Goal: Information Seeking & Learning: Find specific page/section

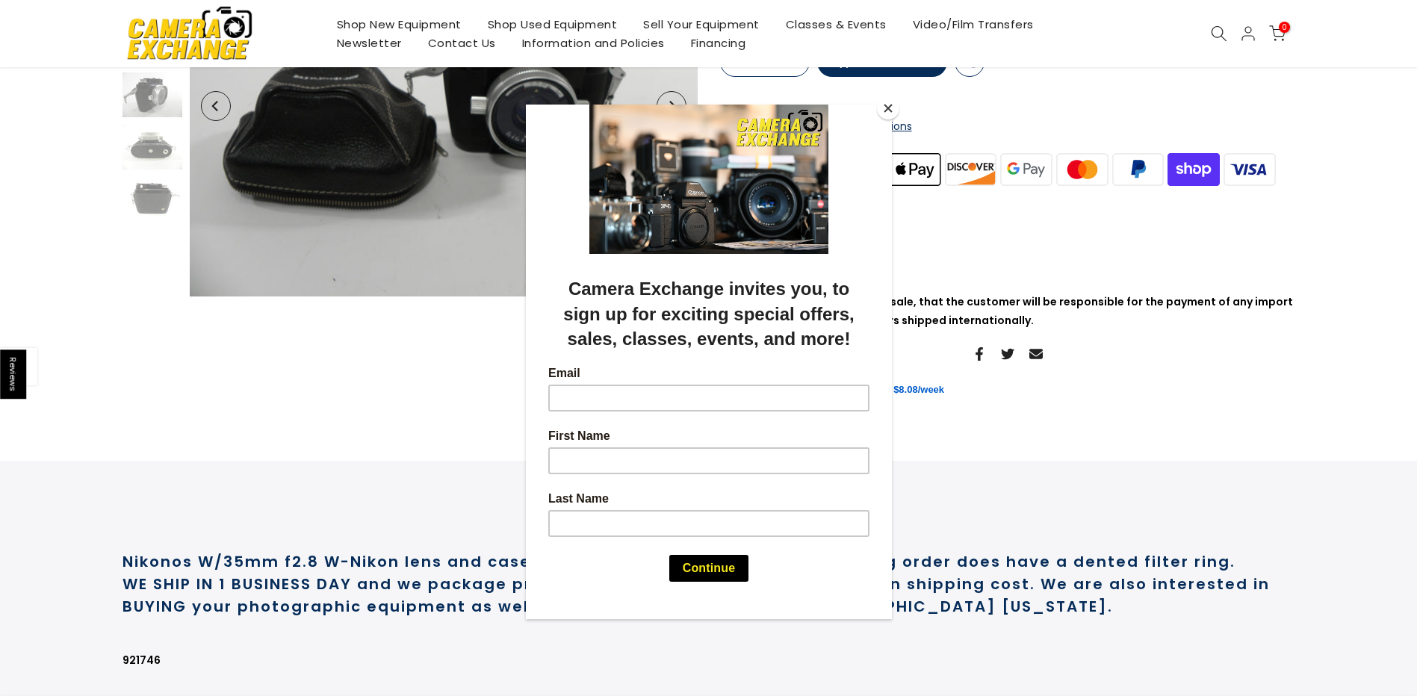
scroll to position [299, 0]
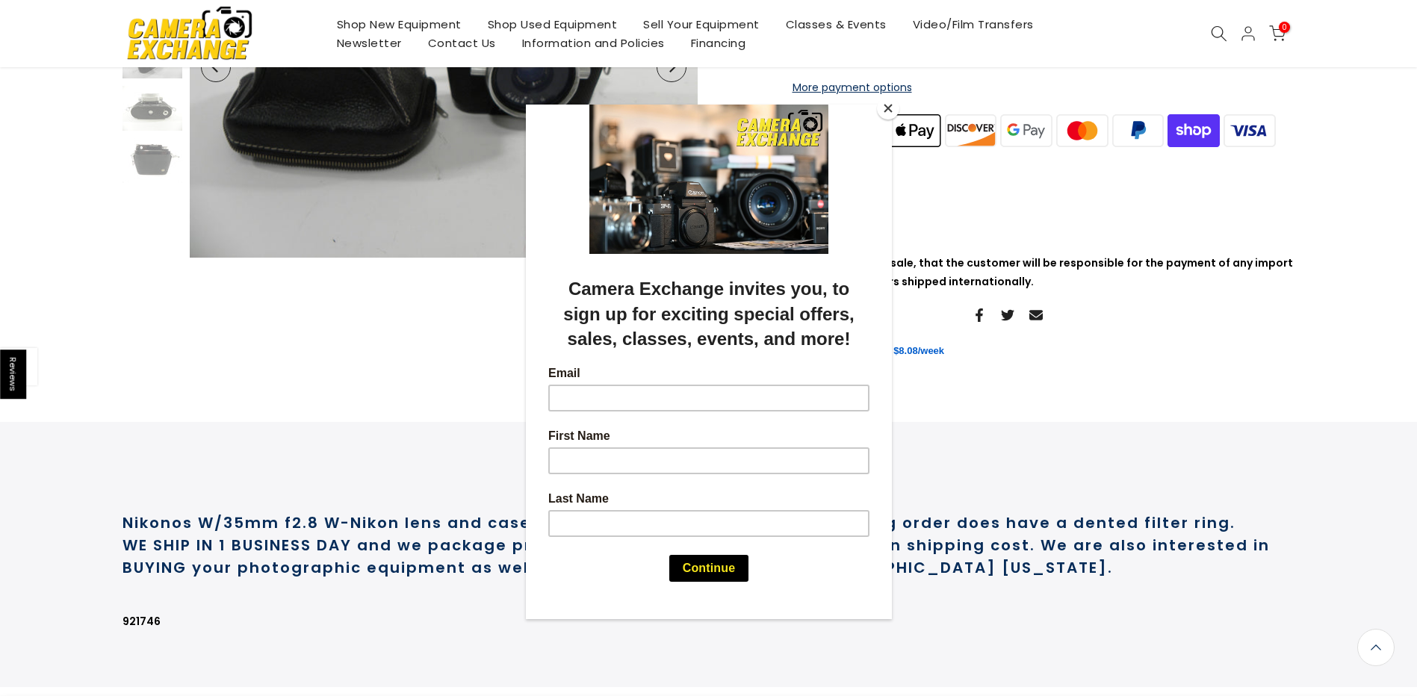
click at [885, 104] on button "Close" at bounding box center [888, 108] width 22 height 22
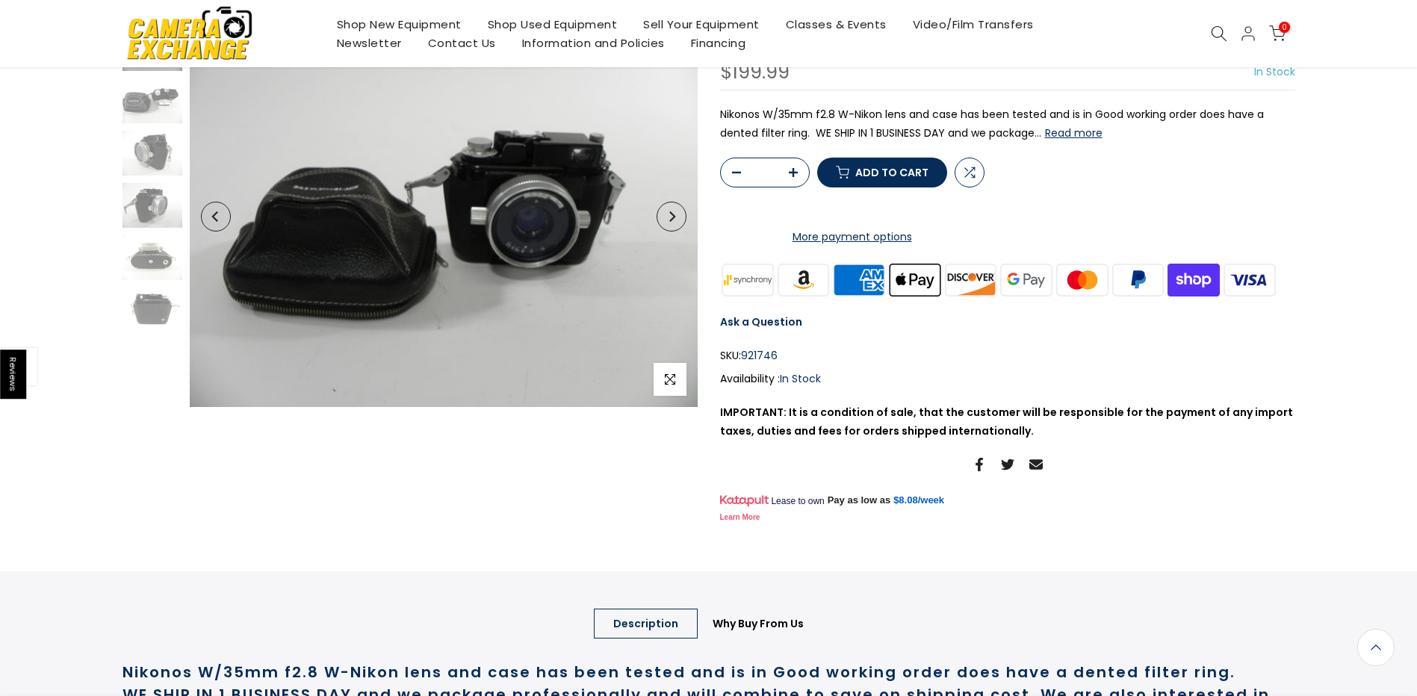
scroll to position [148, 0]
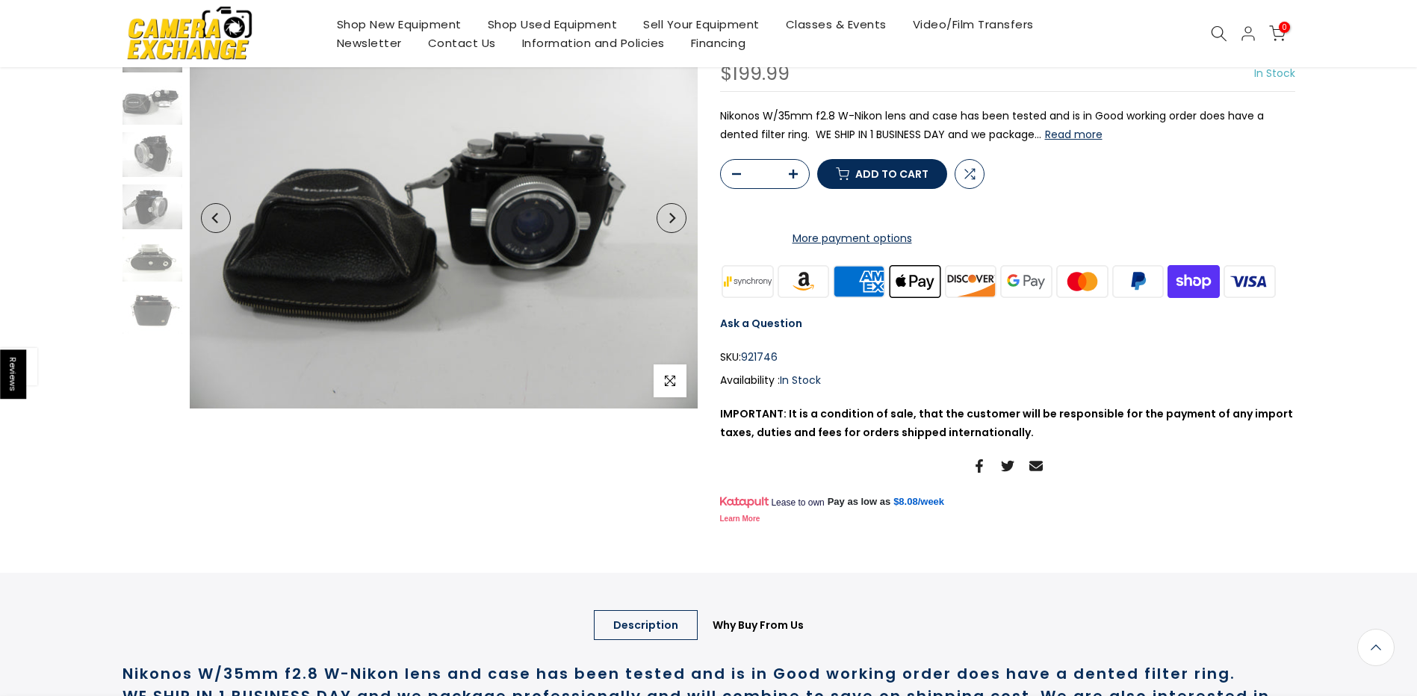
click at [675, 214] on icon "Next" at bounding box center [671, 218] width 10 height 10
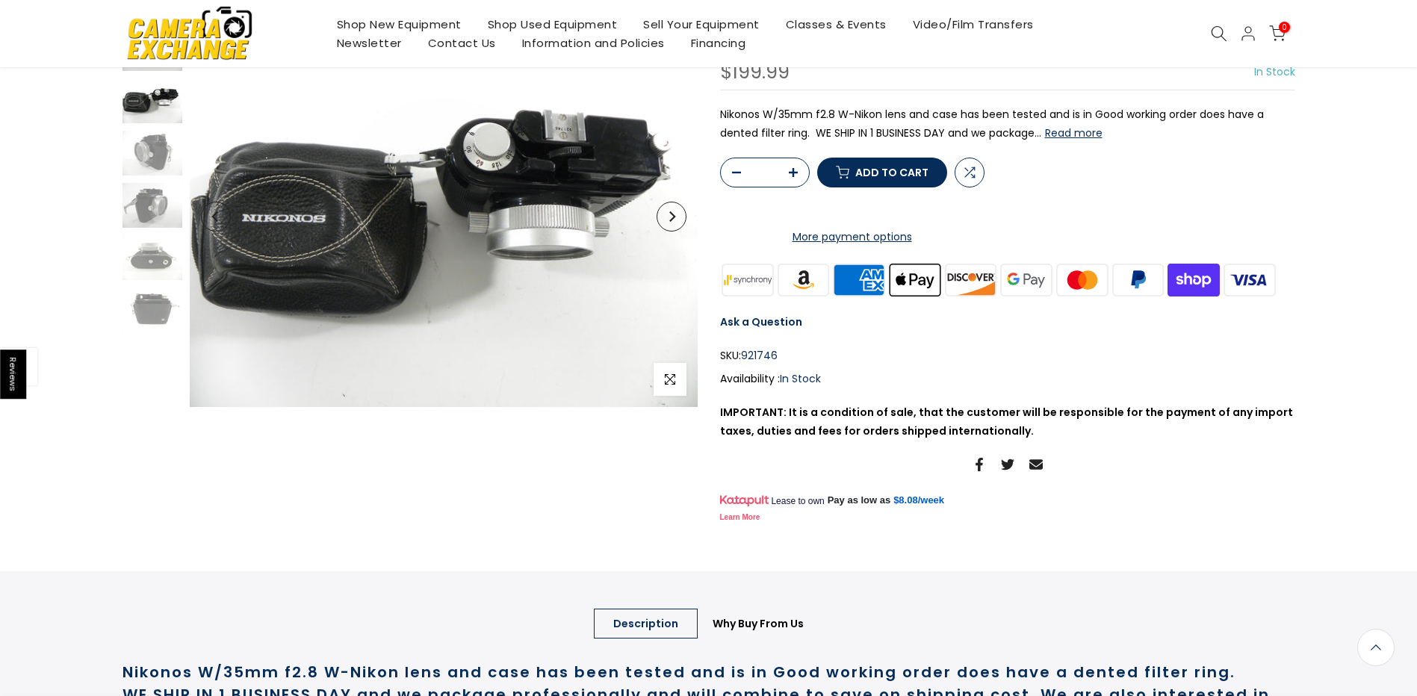
click at [675, 214] on icon "Next" at bounding box center [671, 216] width 10 height 10
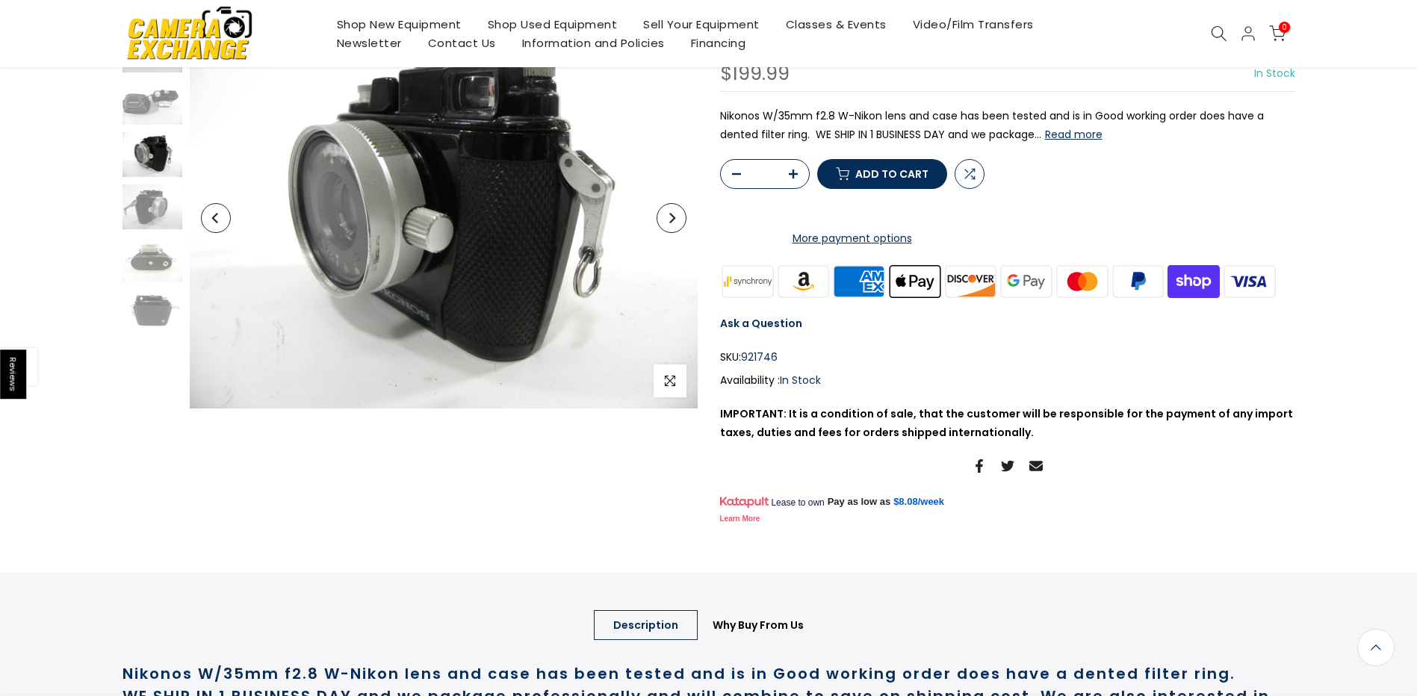
scroll to position [149, 0]
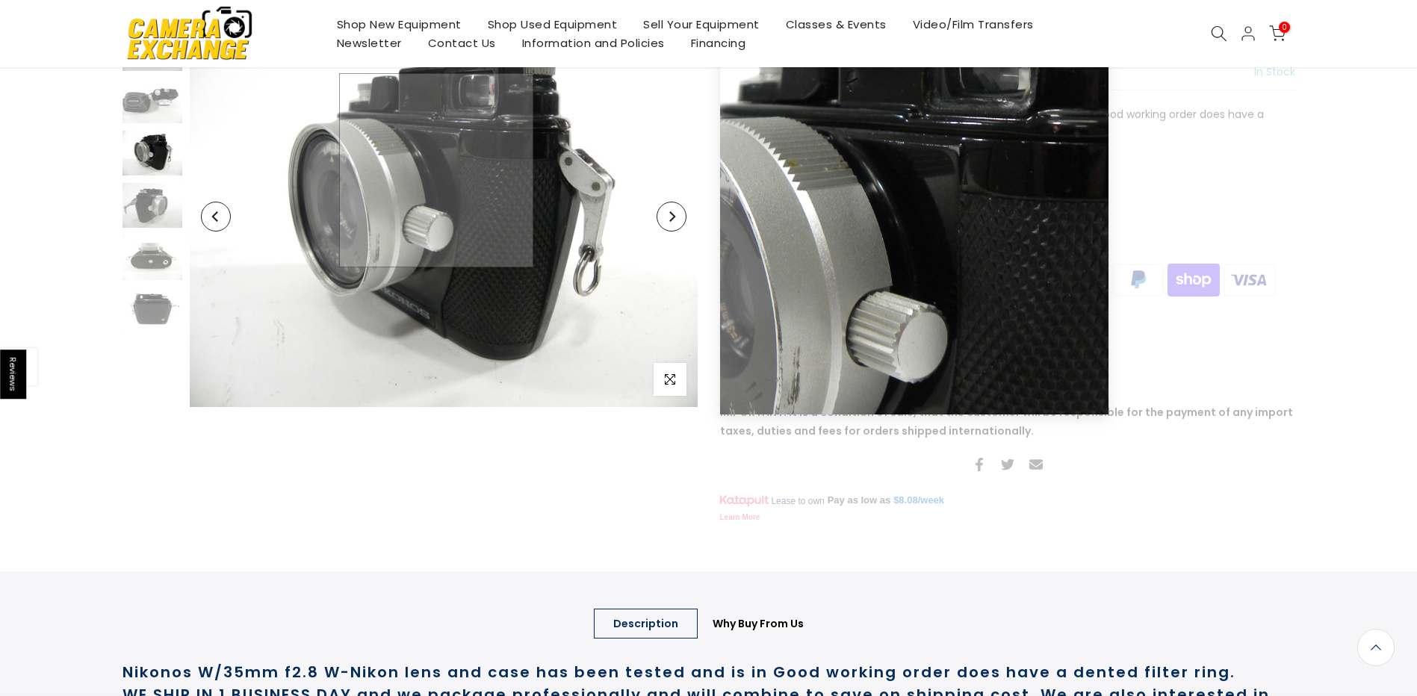
click at [436, 170] on img at bounding box center [444, 216] width 508 height 381
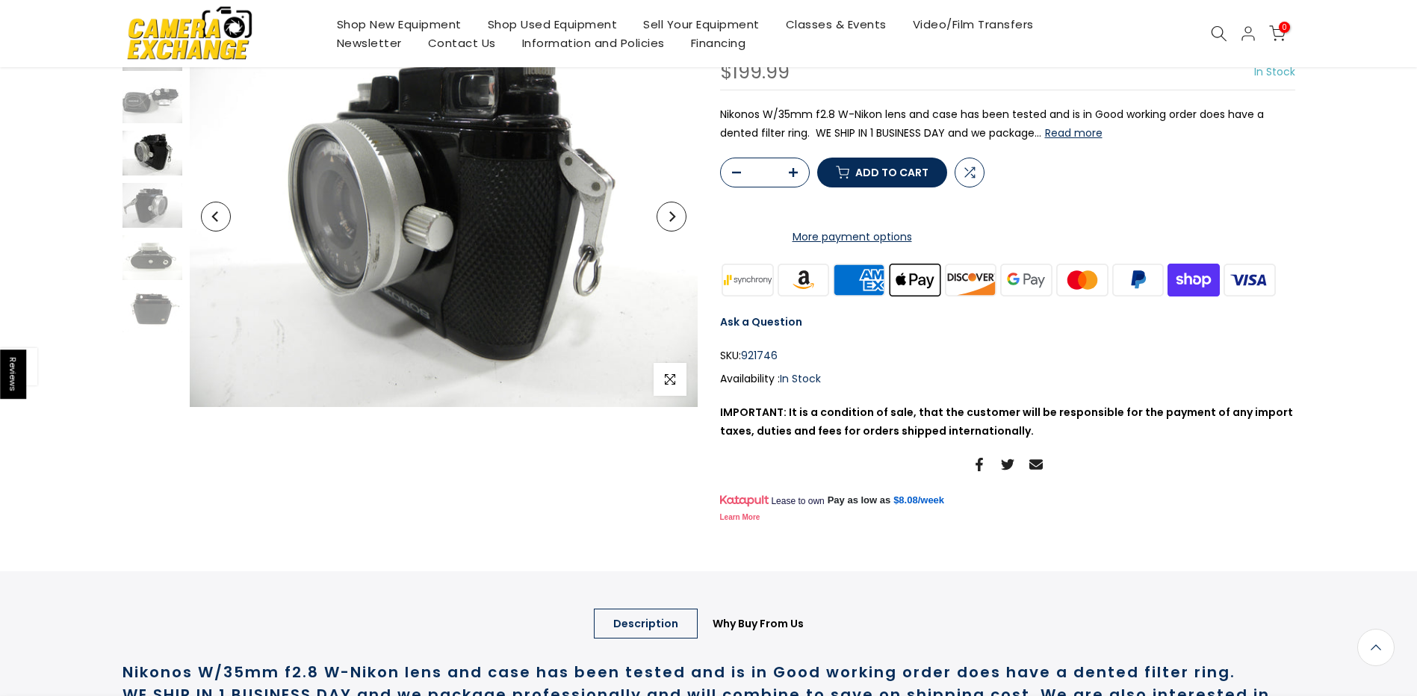
click at [676, 216] on icon "Next" at bounding box center [671, 216] width 10 height 10
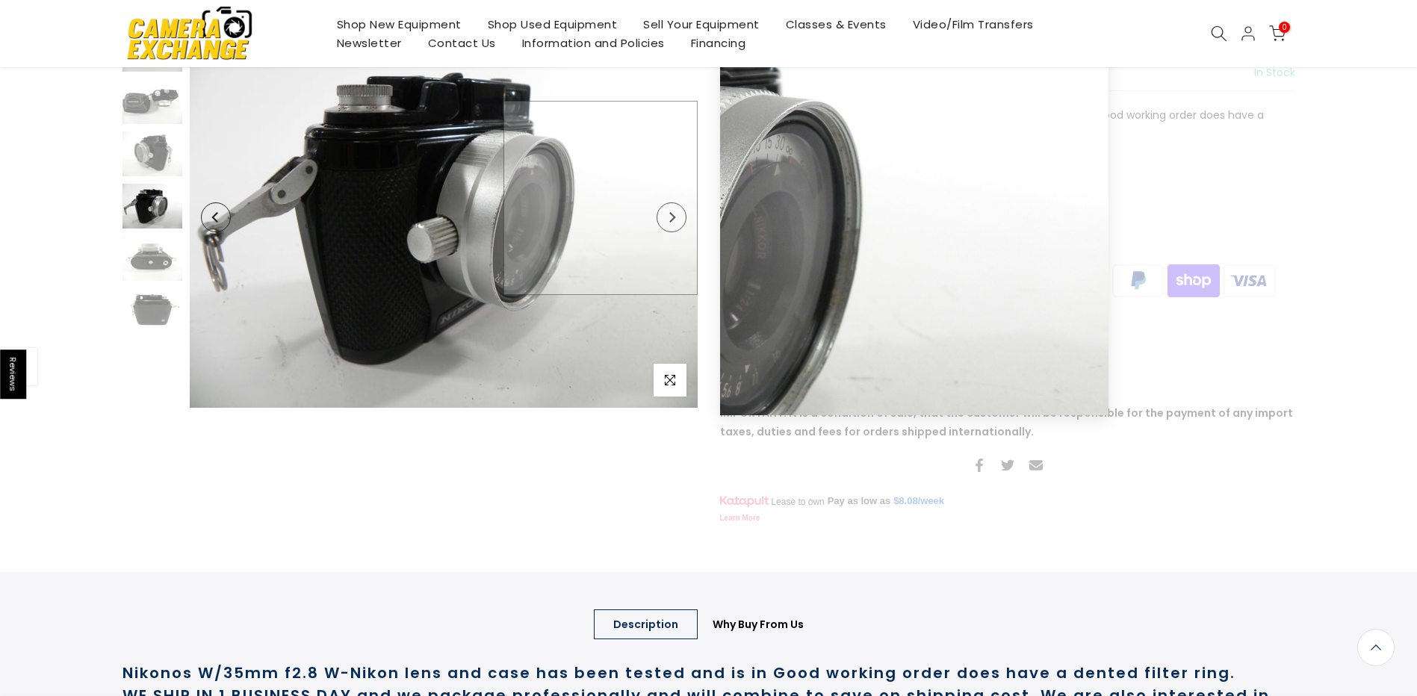
scroll to position [148, 0]
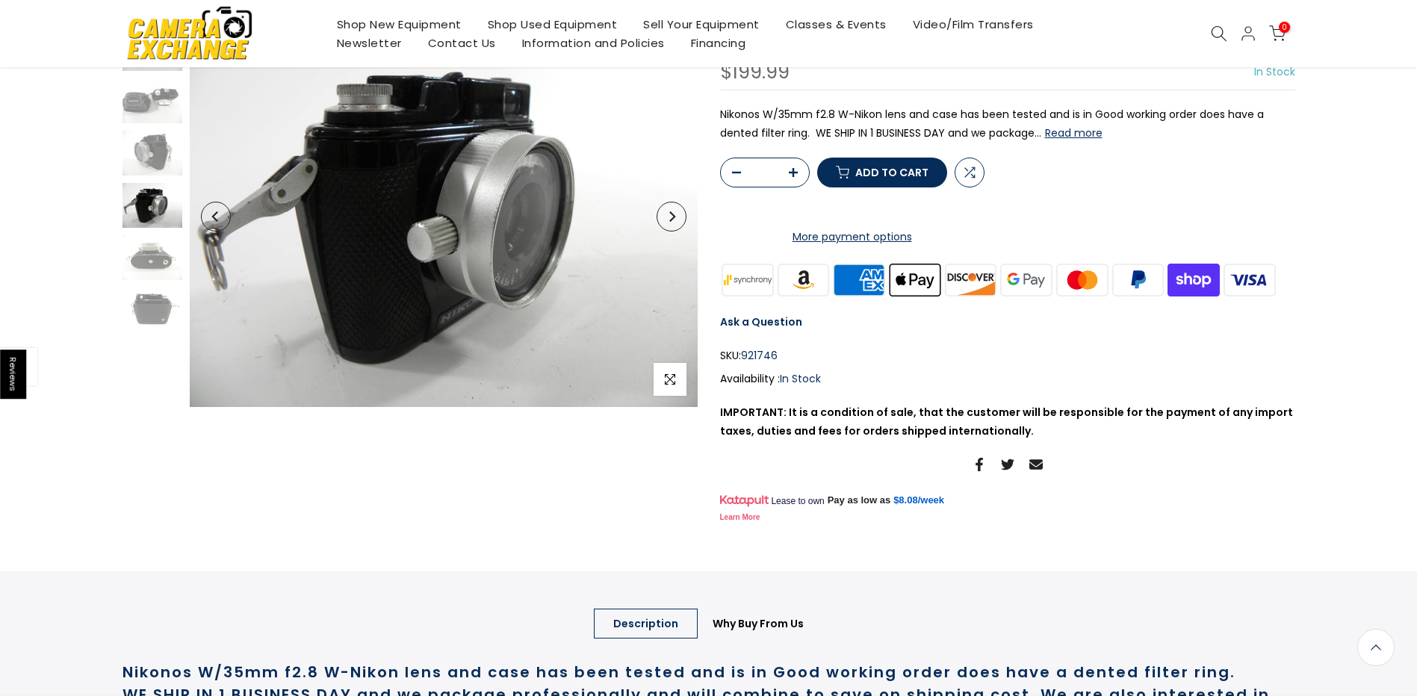
click at [674, 220] on icon "Next" at bounding box center [671, 216] width 10 height 10
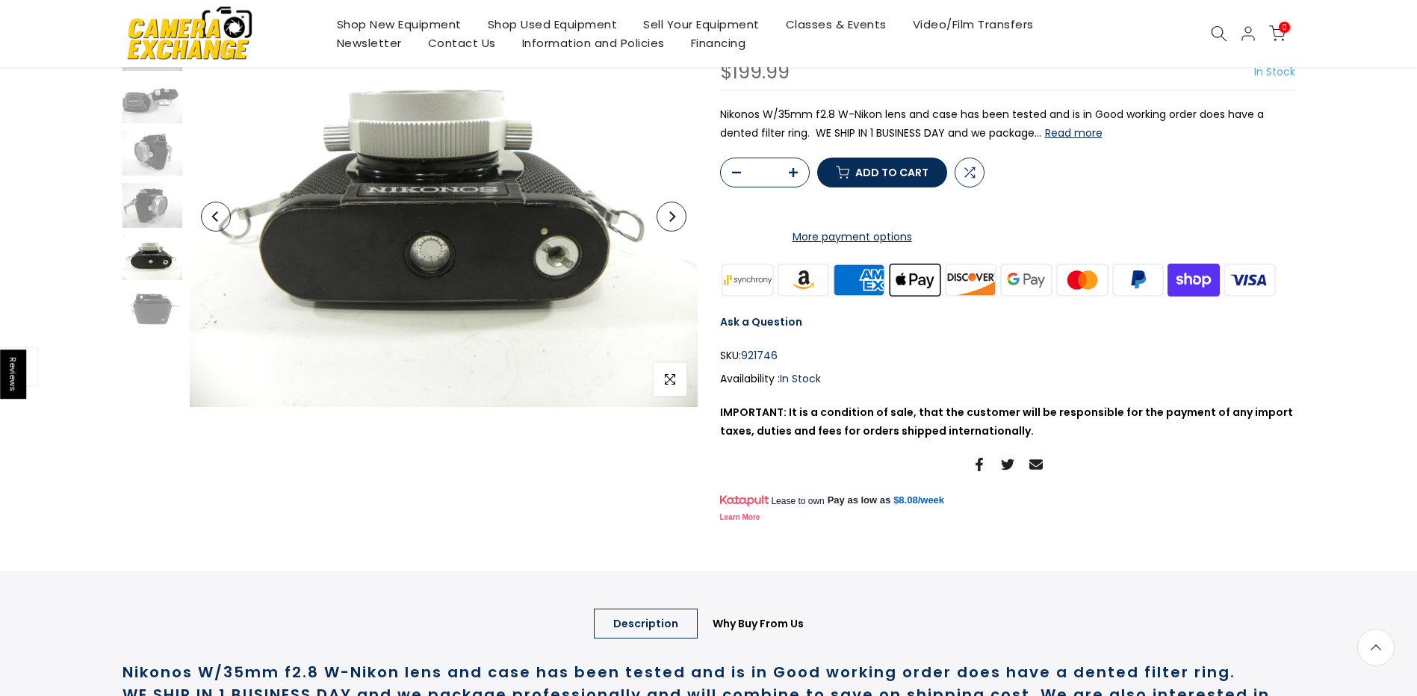
click at [674, 220] on icon "Next" at bounding box center [671, 216] width 10 height 10
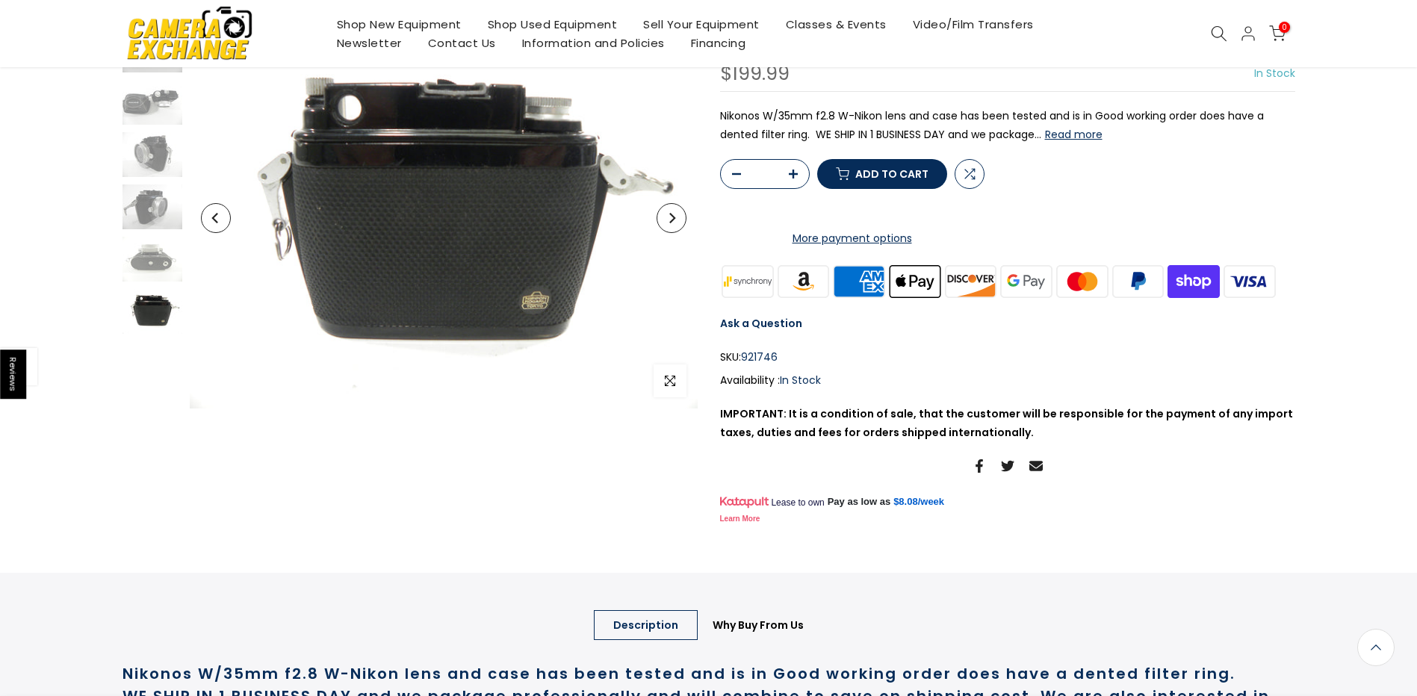
scroll to position [149, 0]
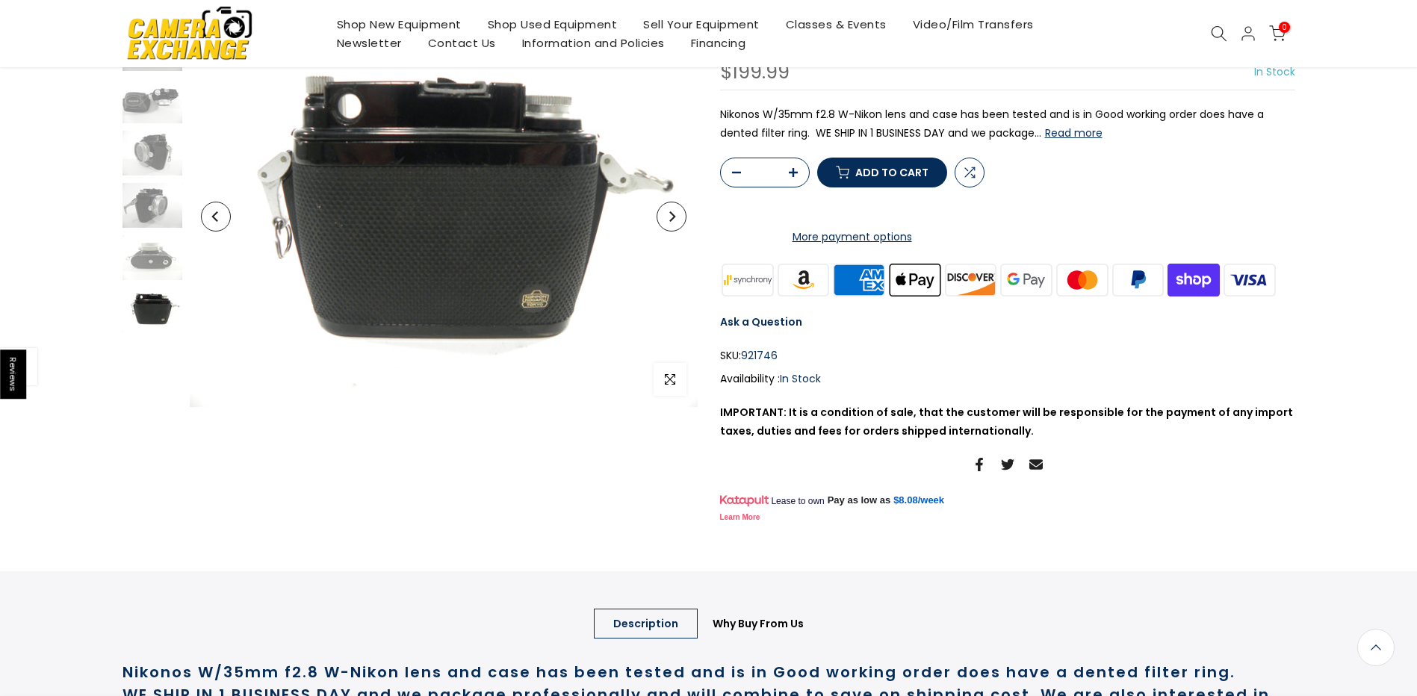
click at [448, 23] on link "Shop New Equipment" at bounding box center [399, 24] width 151 height 19
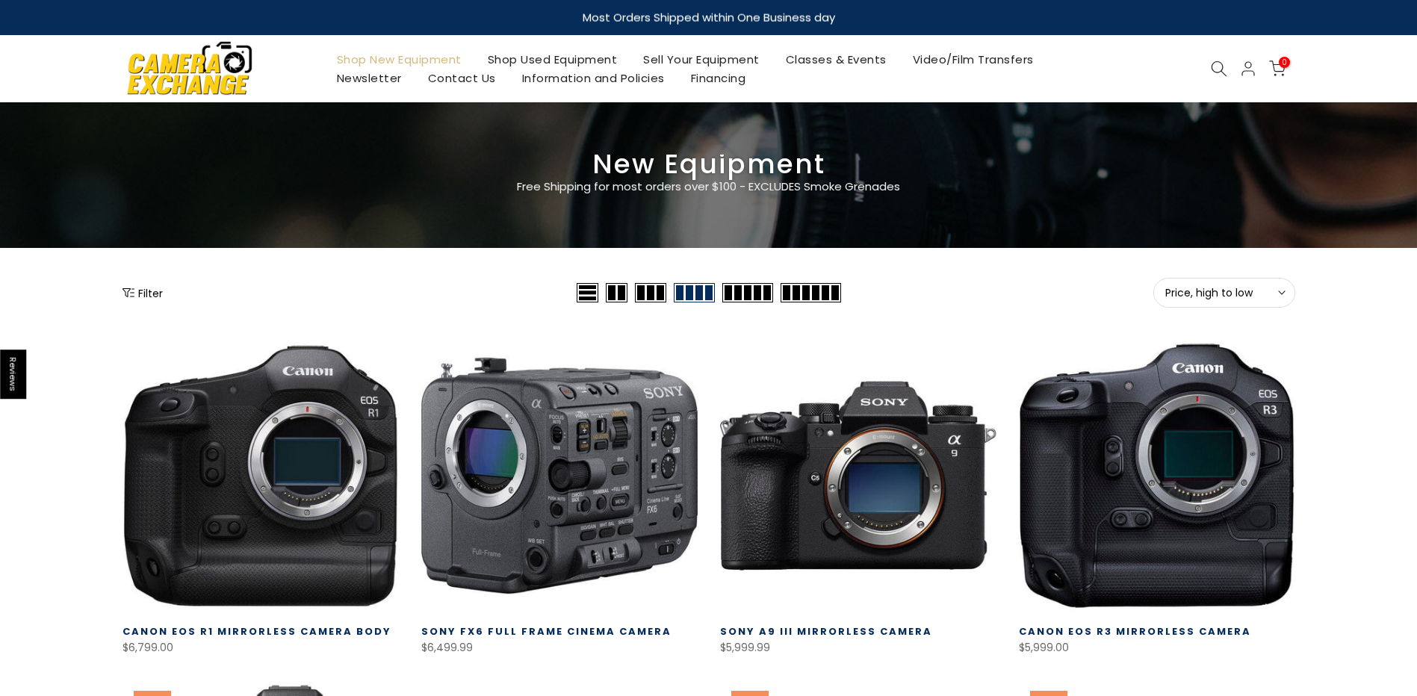
click at [545, 64] on link "Shop Used Equipment" at bounding box center [552, 59] width 156 height 19
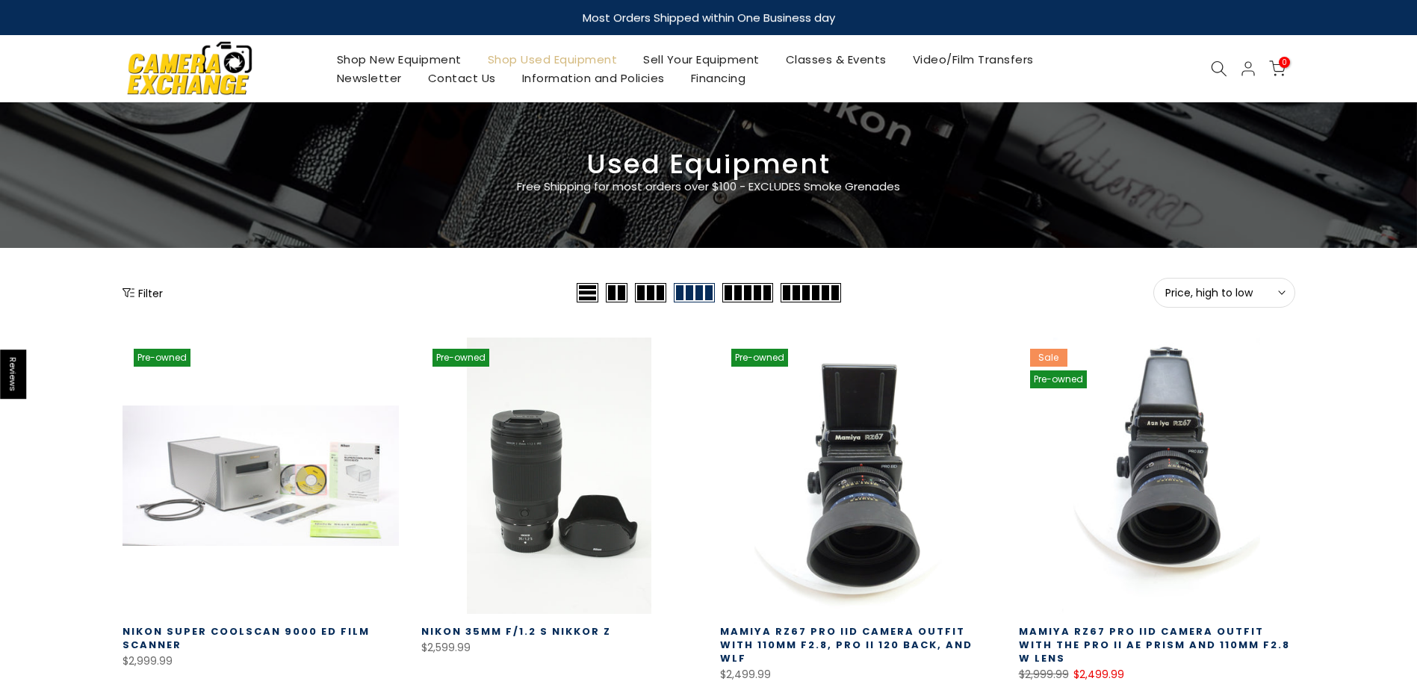
click at [1216, 69] on icon at bounding box center [1219, 69] width 16 height 16
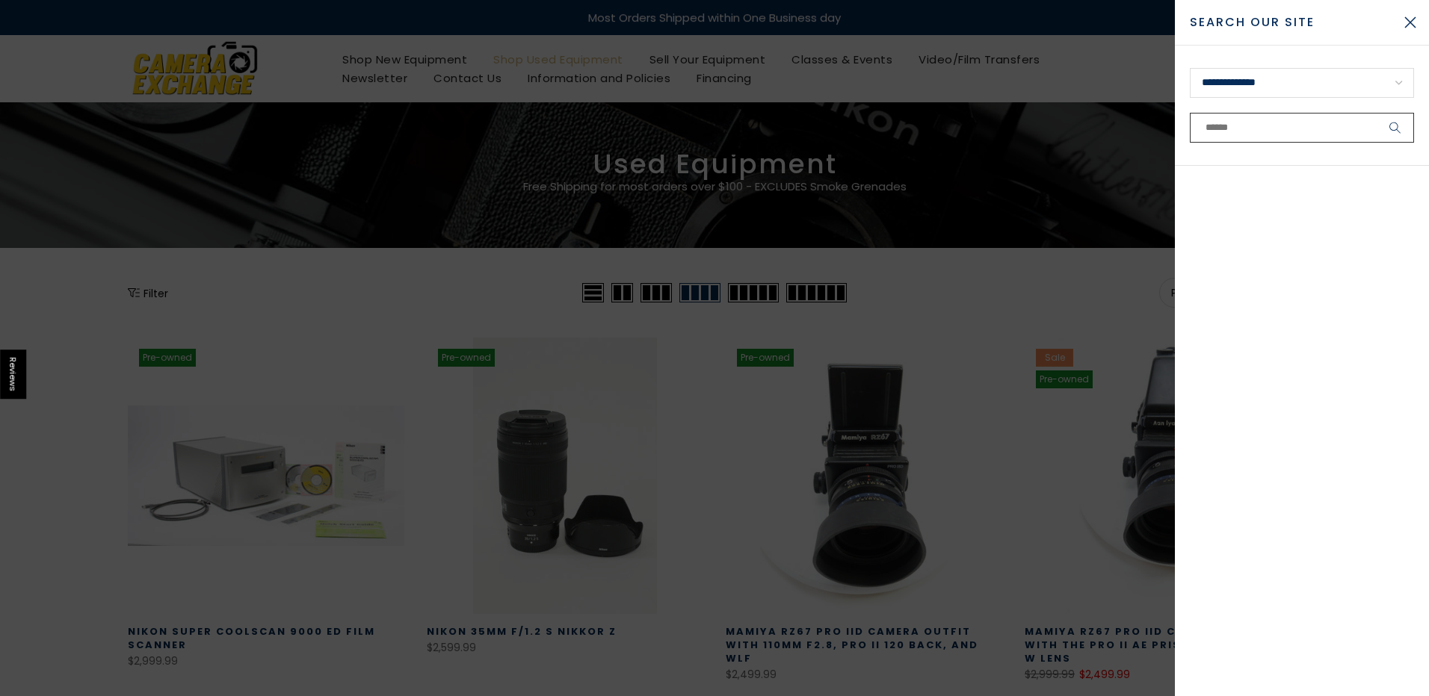
click at [1204, 120] on input "text" at bounding box center [1302, 128] width 224 height 30
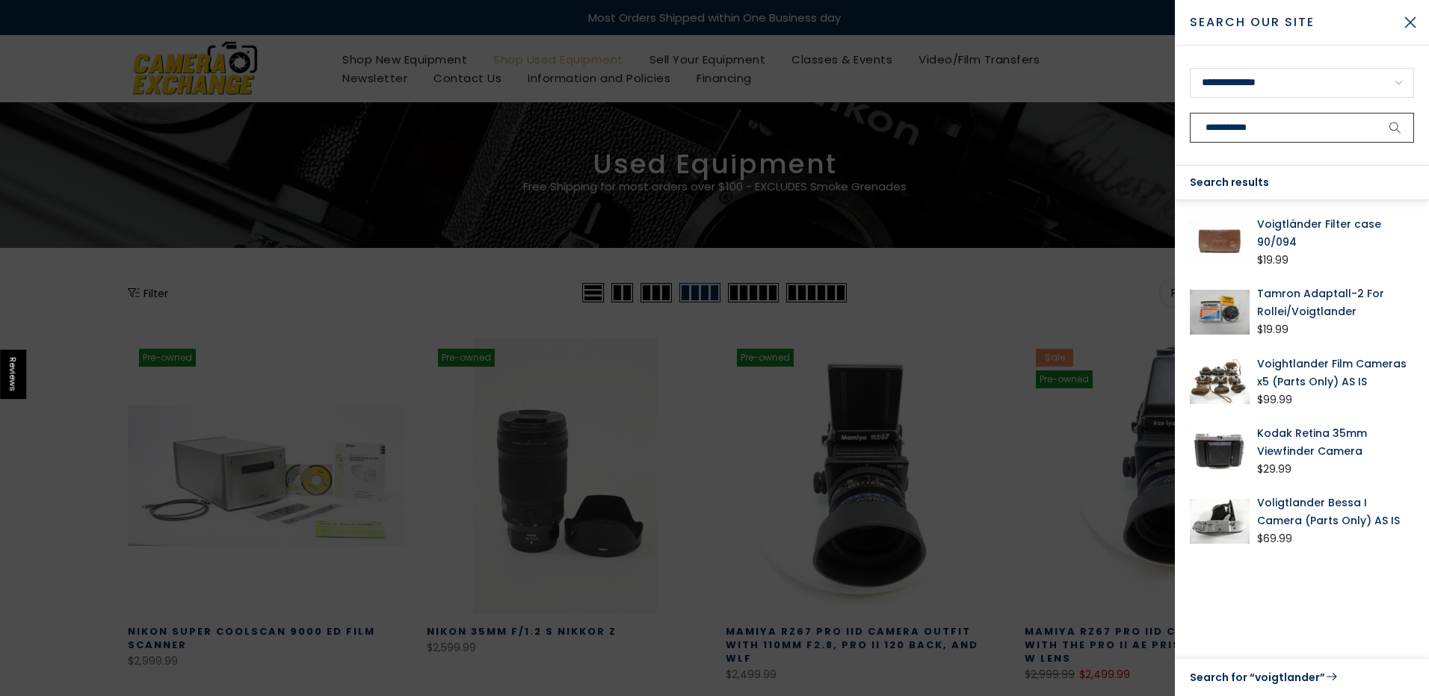
type input "**********"
click at [1376, 113] on button "submit" at bounding box center [1394, 128] width 37 height 30
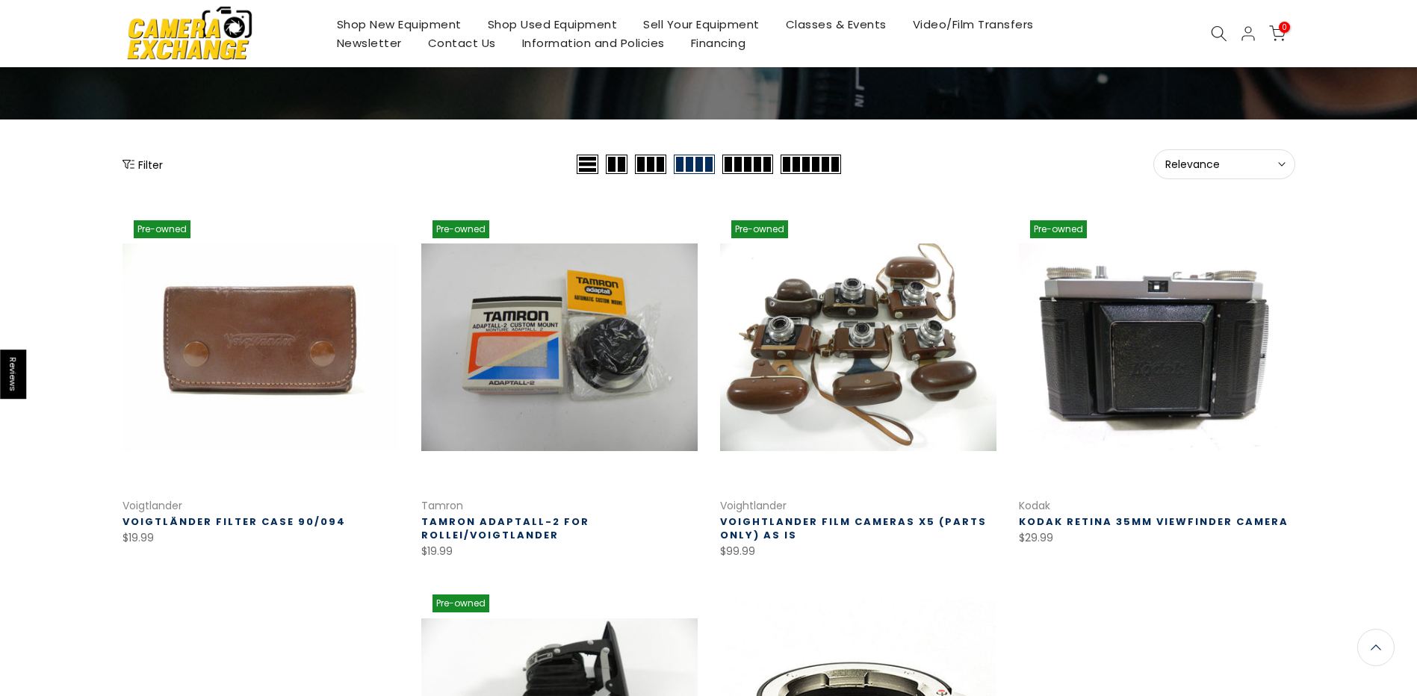
scroll to position [104, 0]
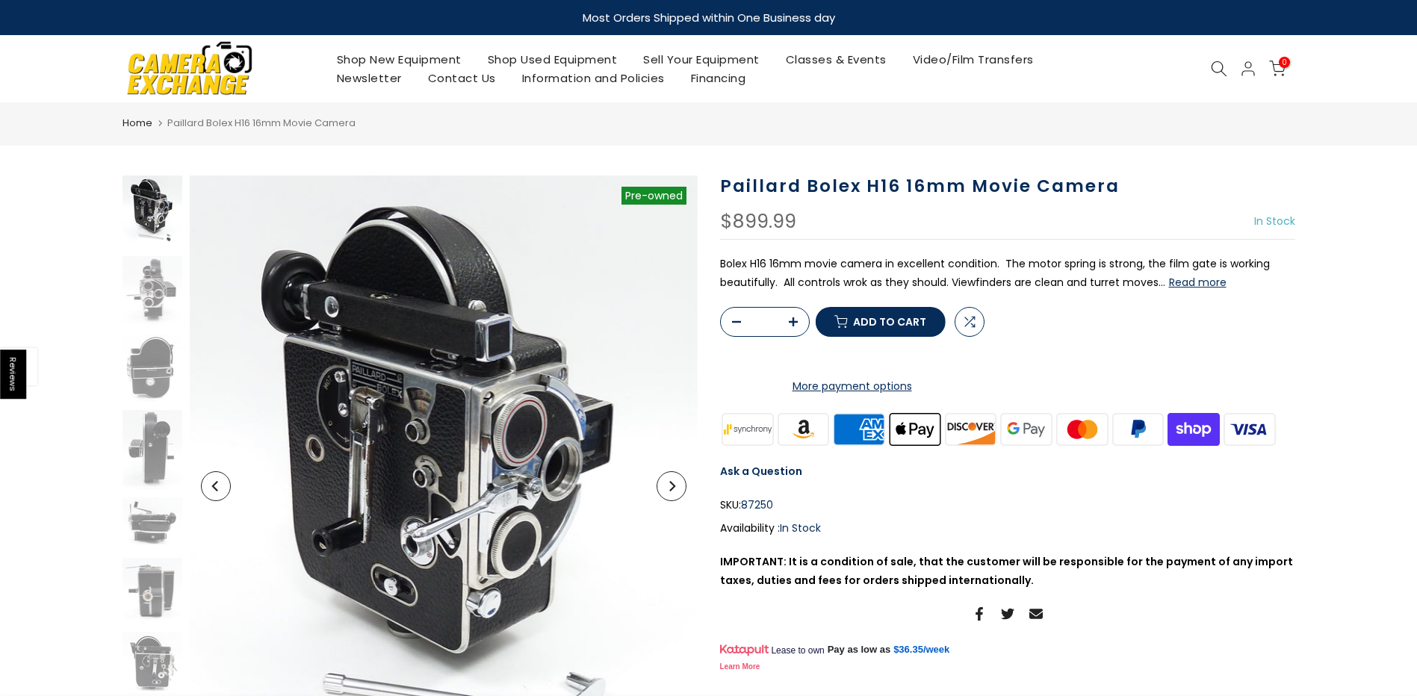
click at [1221, 66] on icon at bounding box center [1219, 69] width 16 height 16
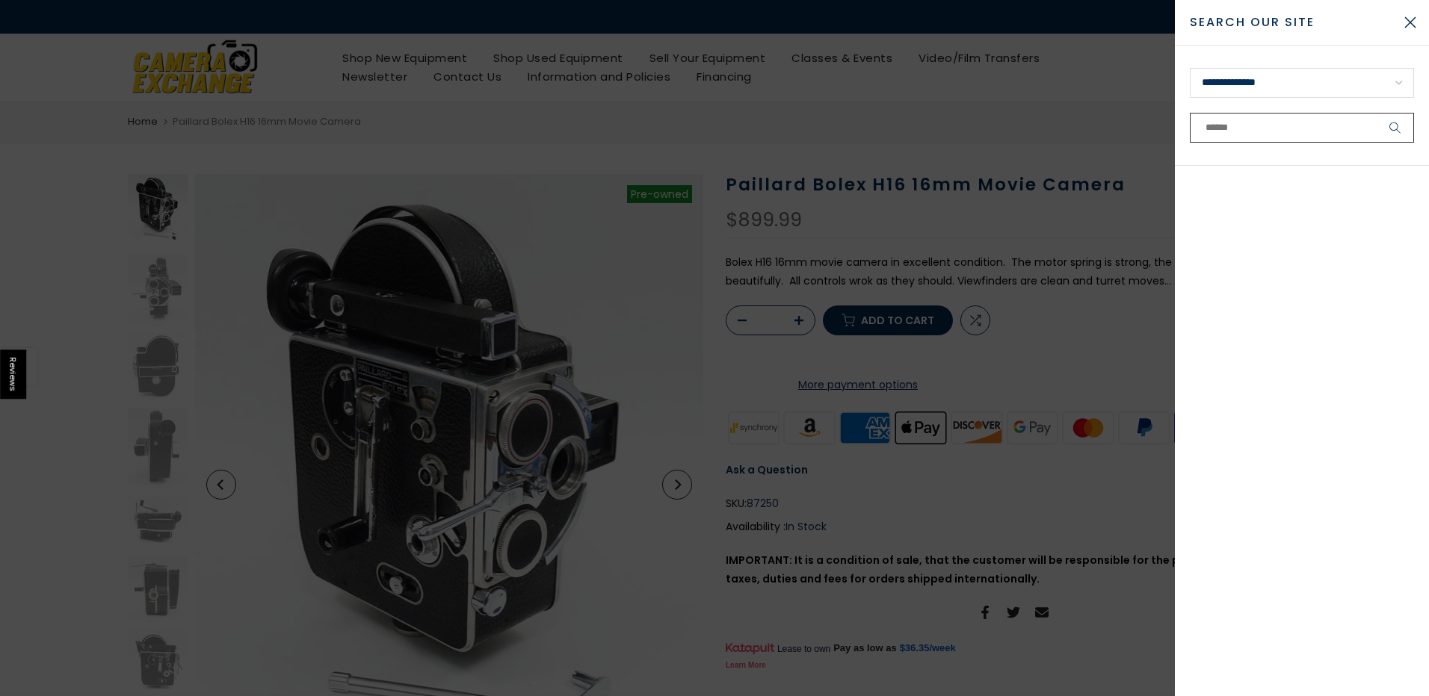
click at [1213, 124] on input "text" at bounding box center [1302, 128] width 224 height 30
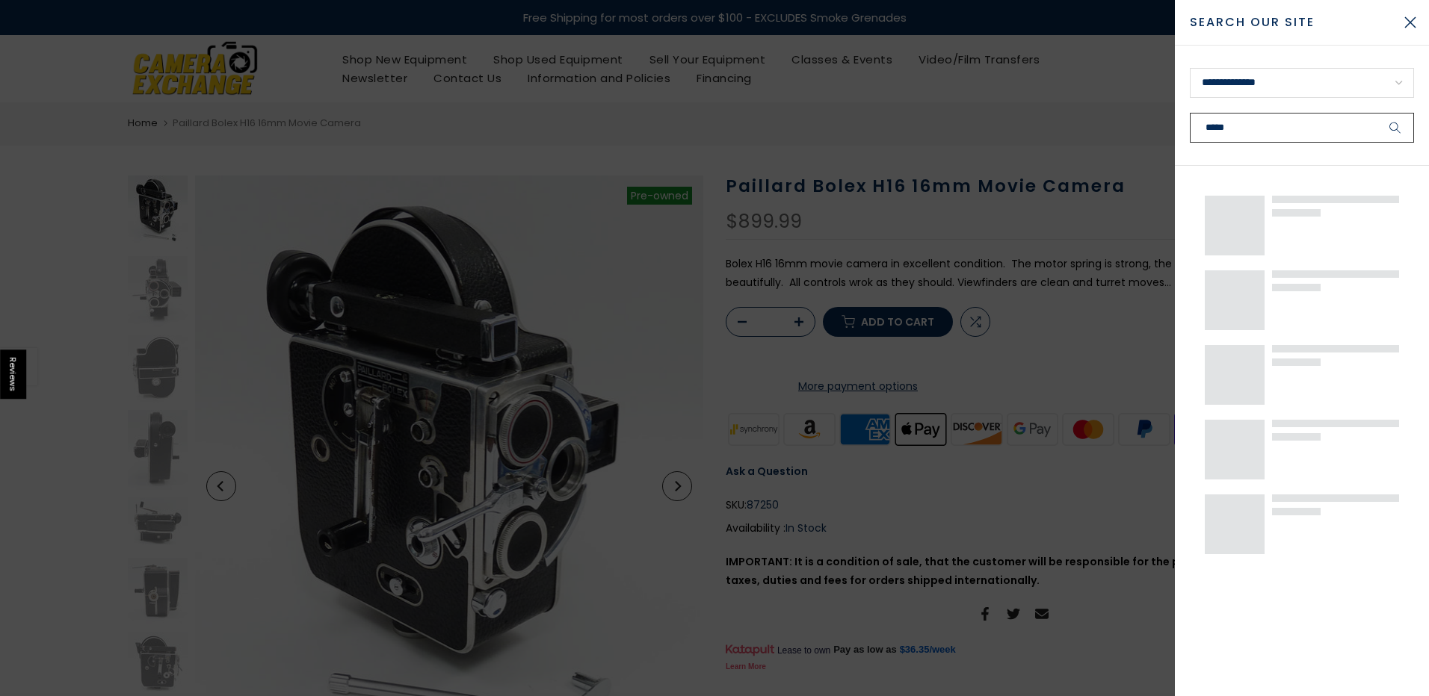
type input "*****"
click at [1376, 113] on button "submit" at bounding box center [1394, 128] width 37 height 30
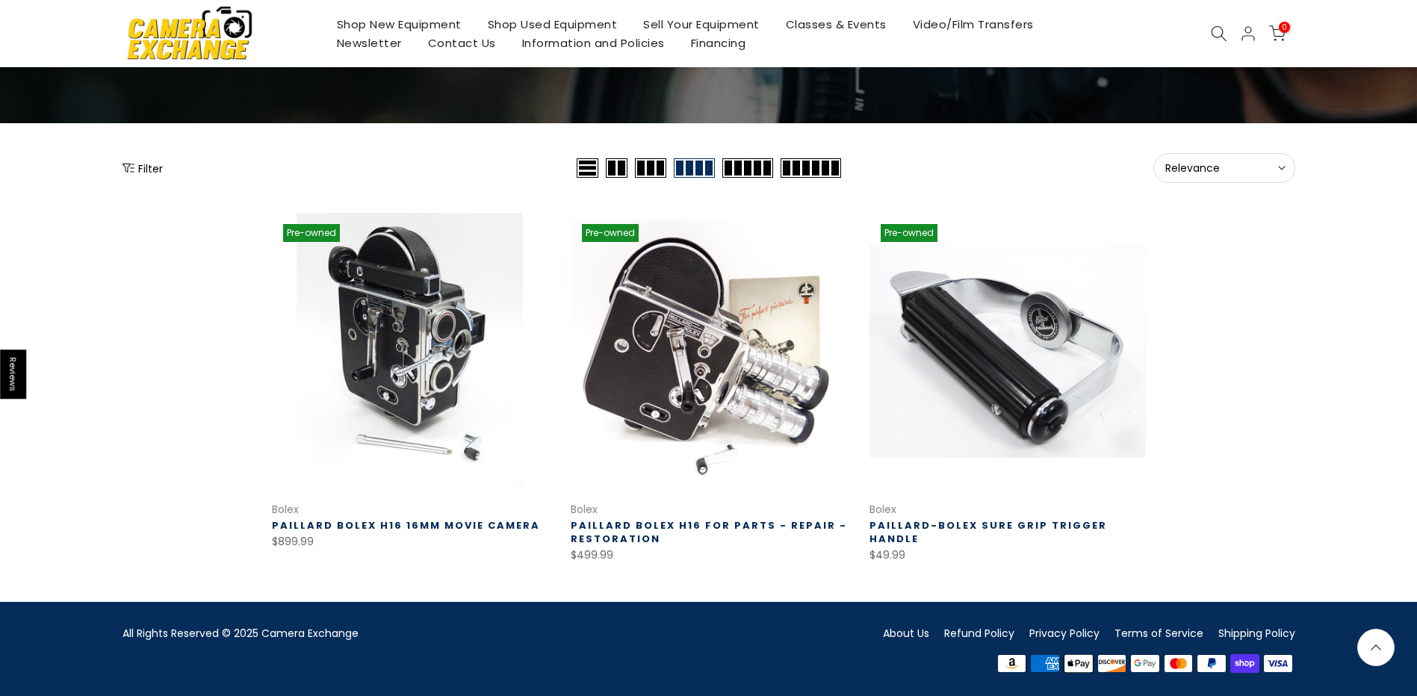
scroll to position [105, 0]
